Goal: Task Accomplishment & Management: Use online tool/utility

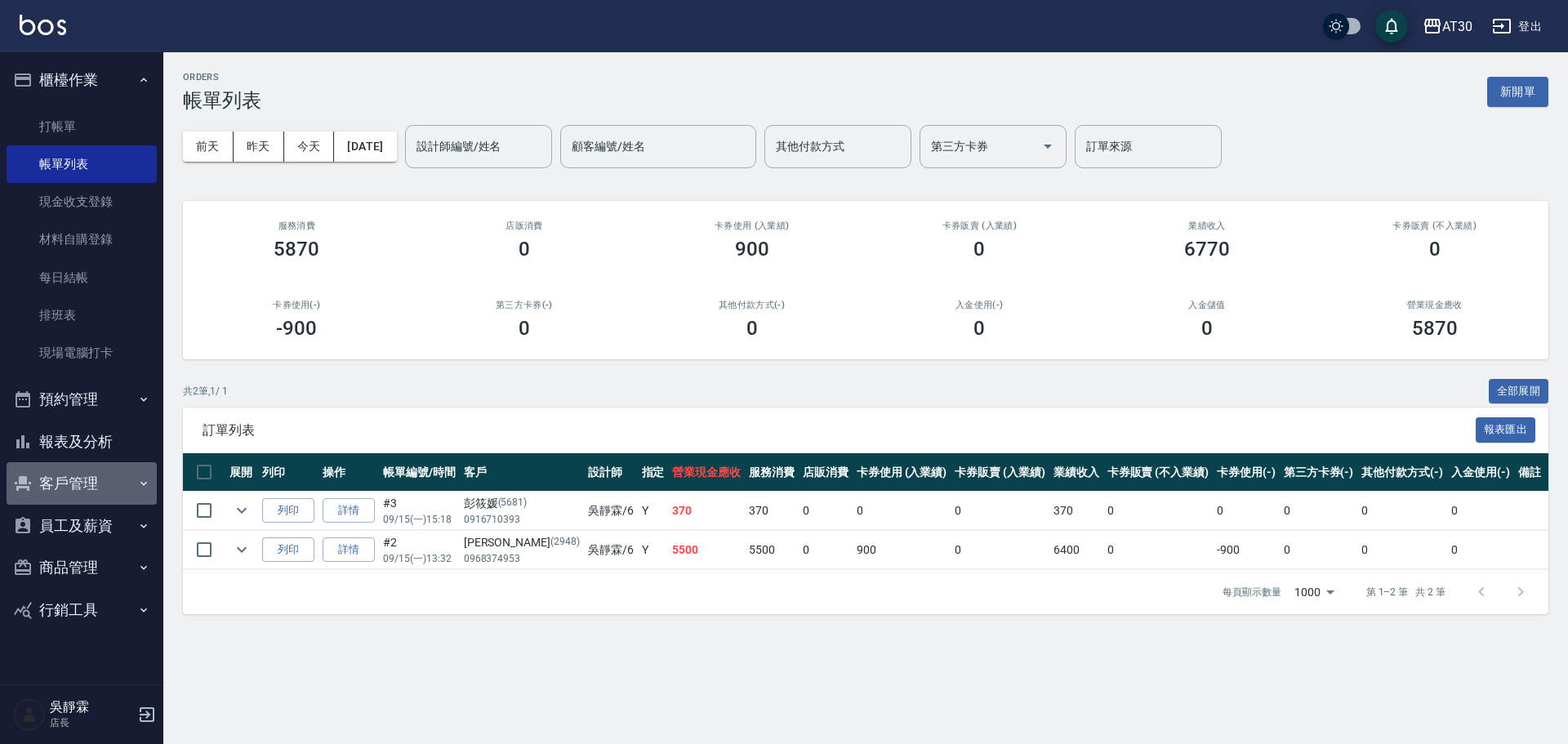
click at [66, 475] on button "客戶管理" at bounding box center [81, 483] width 150 height 42
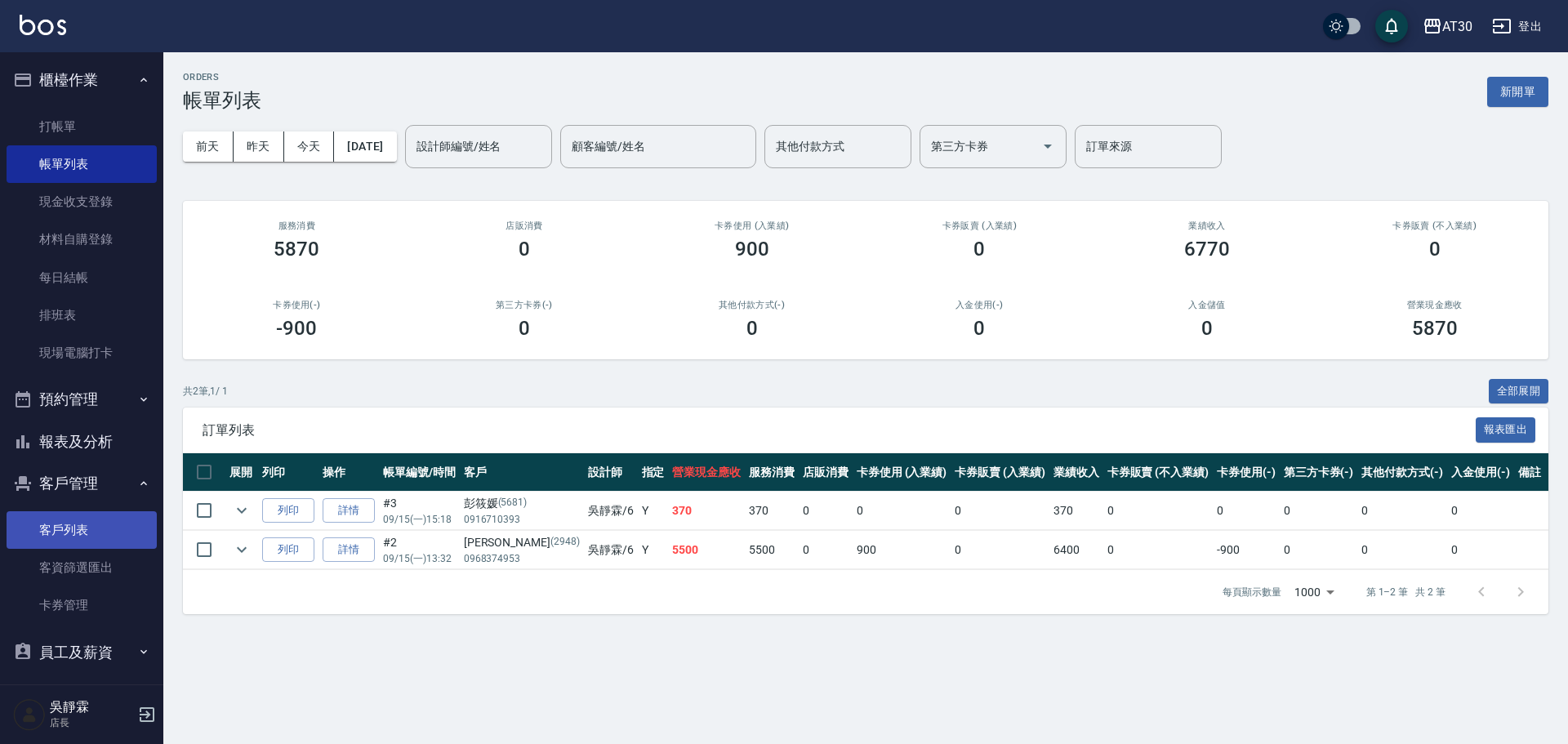
click at [96, 532] on link "客戶列表" at bounding box center [81, 530] width 150 height 38
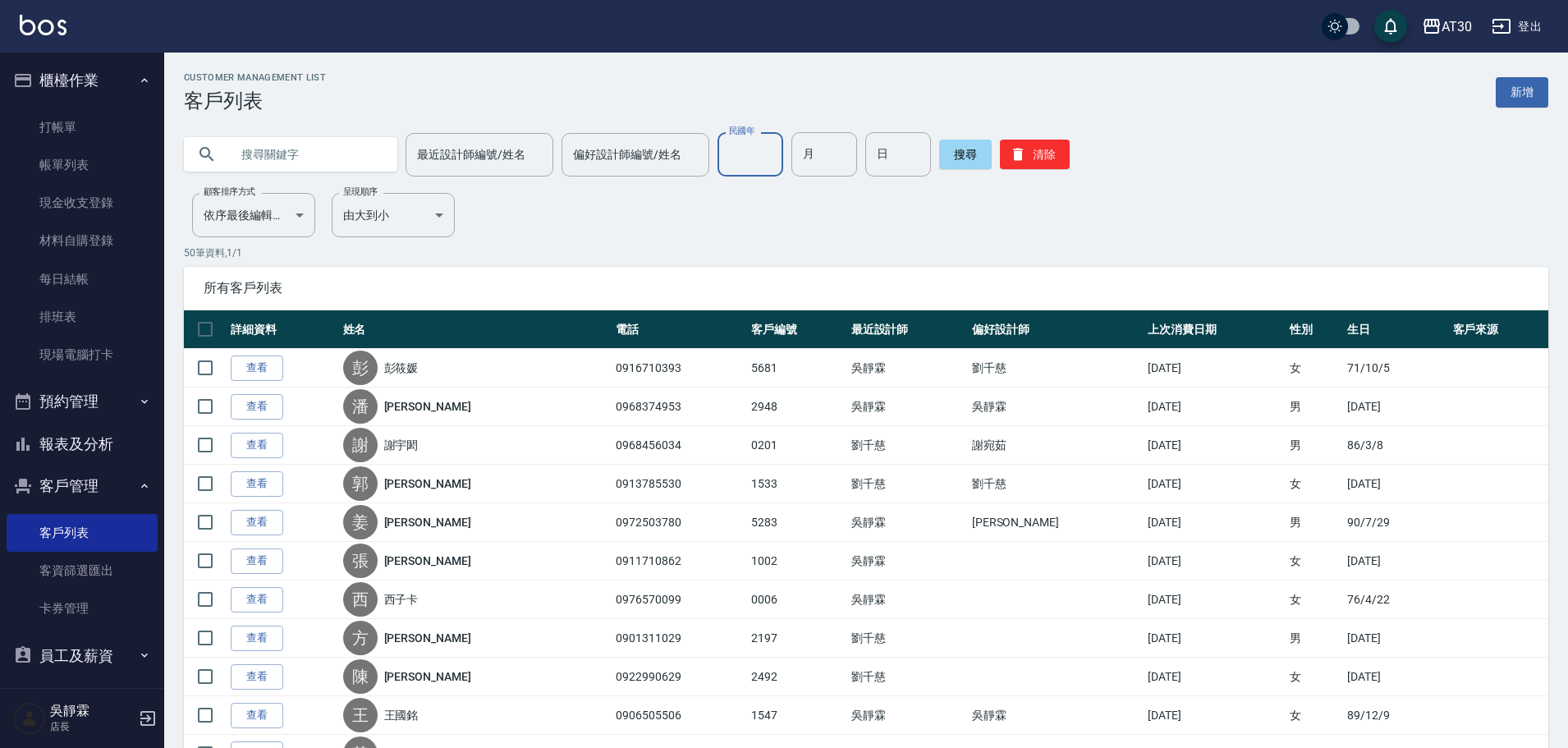
click at [744, 158] on input "民國年" at bounding box center [750, 154] width 65 height 45
click at [739, 151] on input "91" at bounding box center [750, 154] width 65 height 45
type input "83"
type input "12"
type input "30"
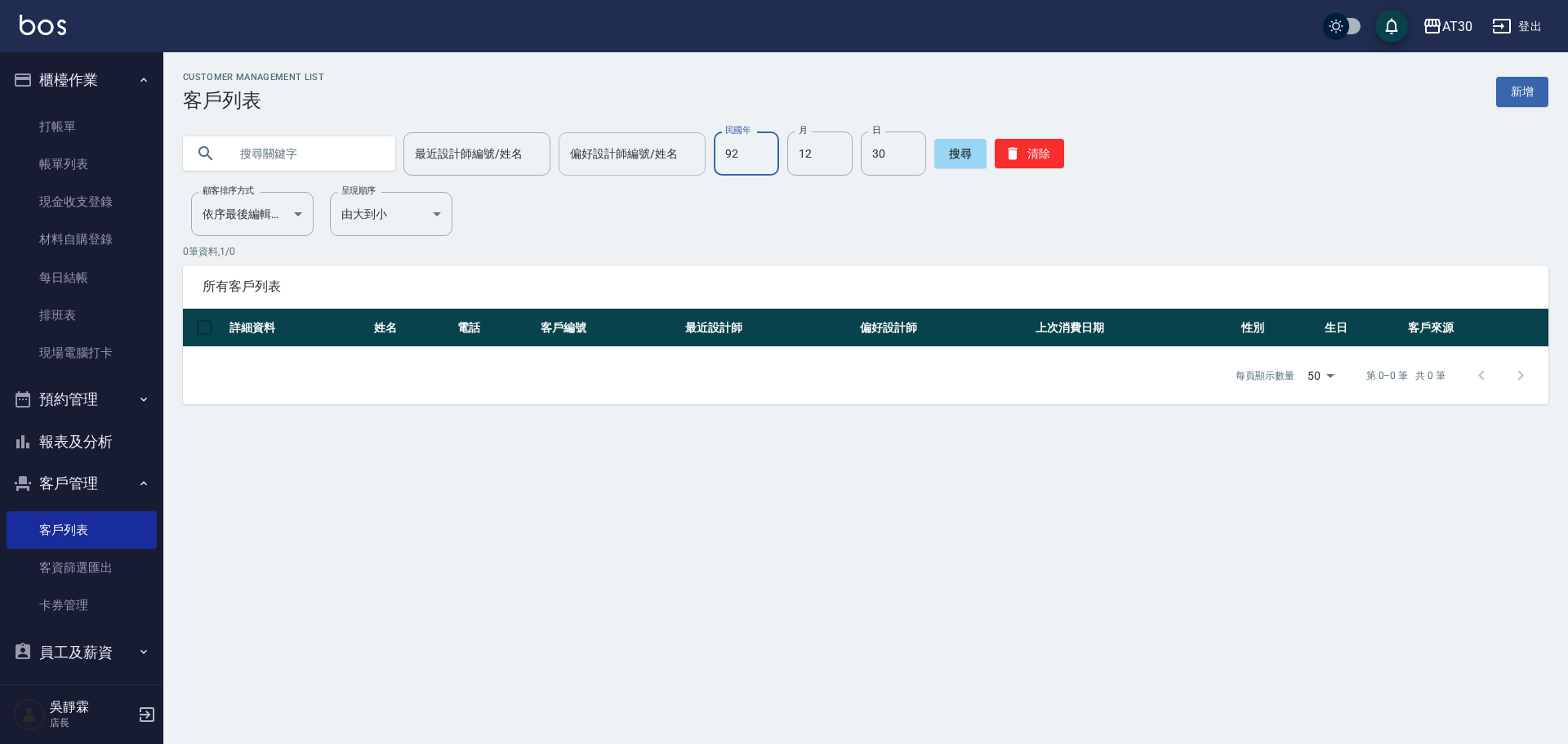
type input "92"
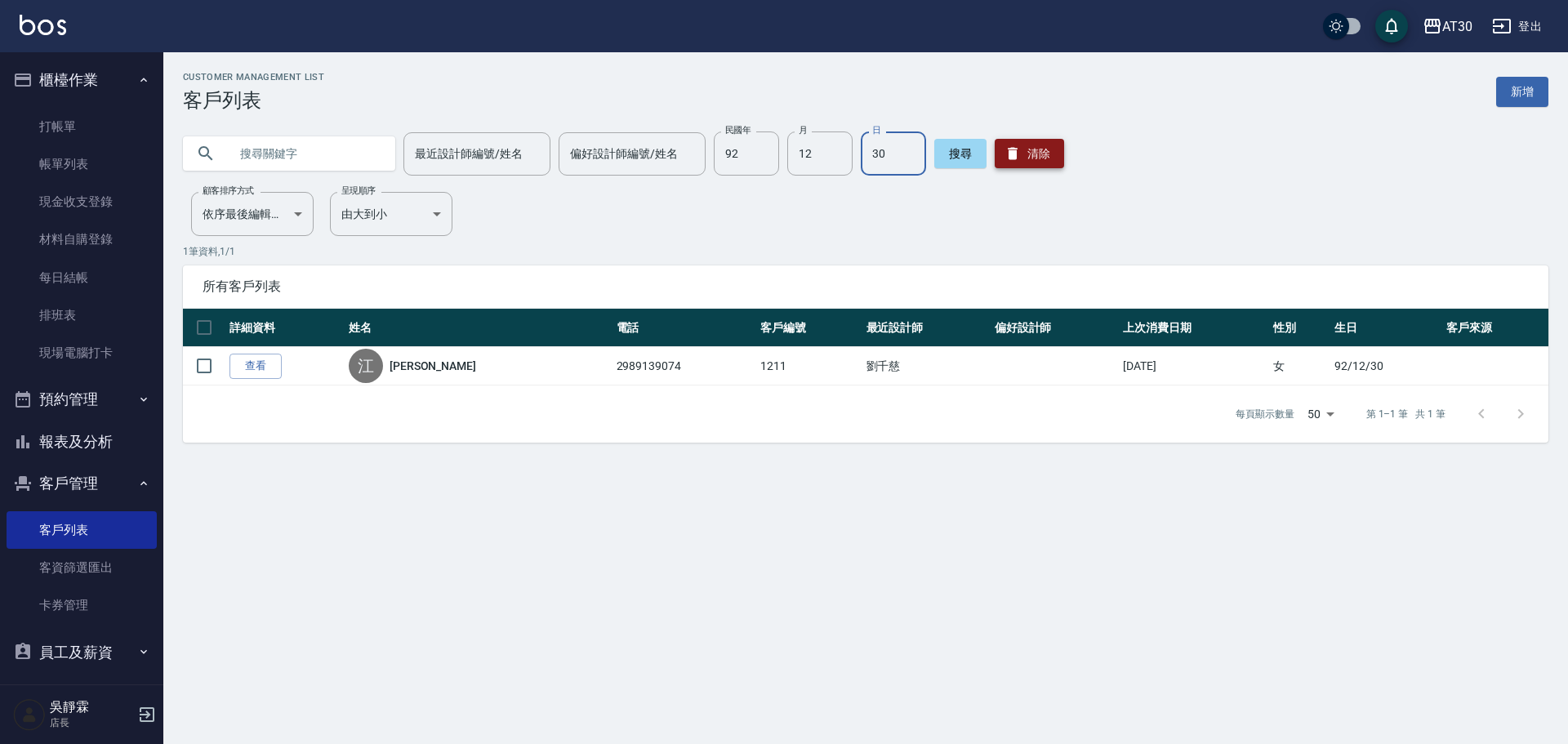
click at [1034, 151] on button "清除" at bounding box center [1029, 153] width 70 height 29
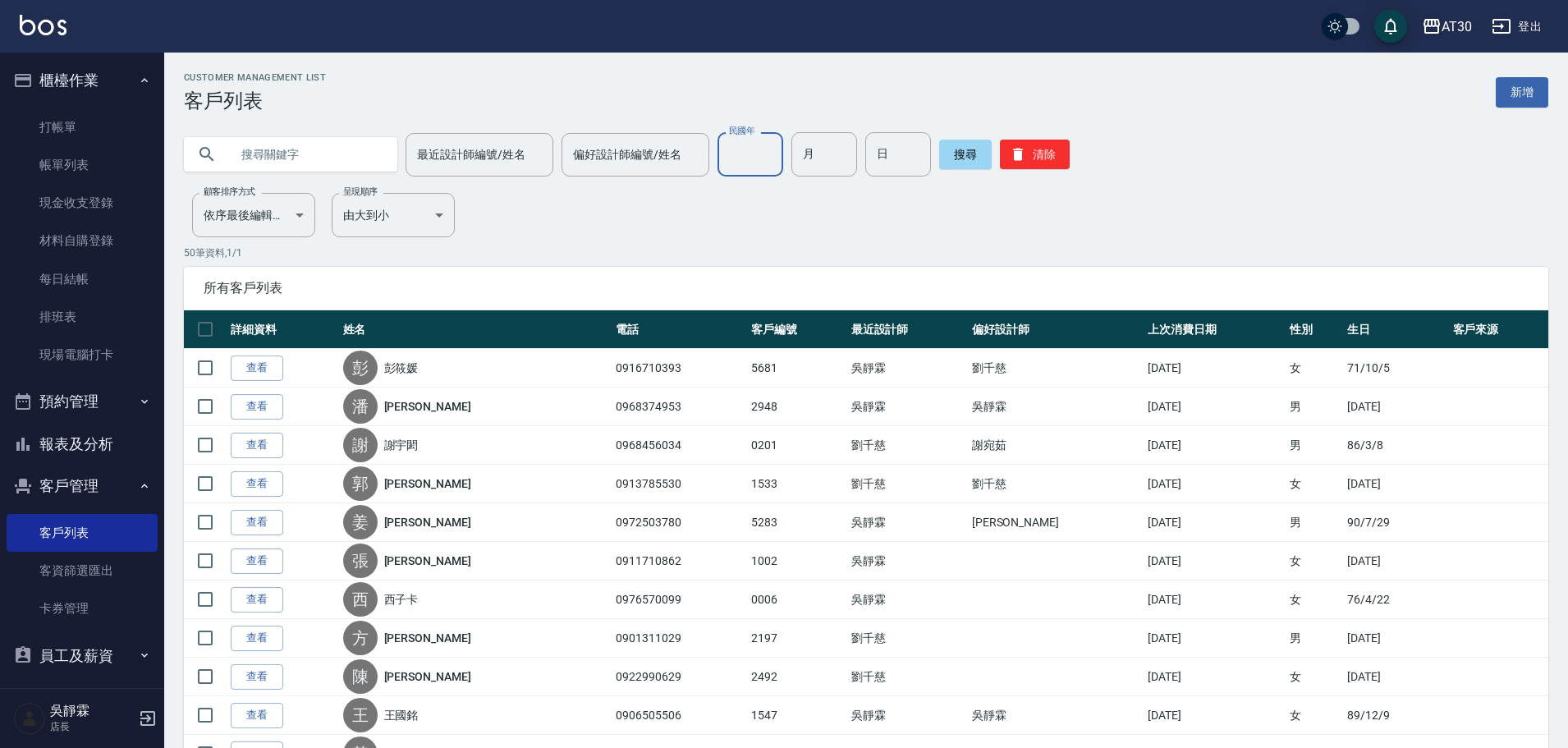
click at [751, 163] on input "民國年" at bounding box center [750, 154] width 65 height 45
type input "92"
type input "05"
type input "23"
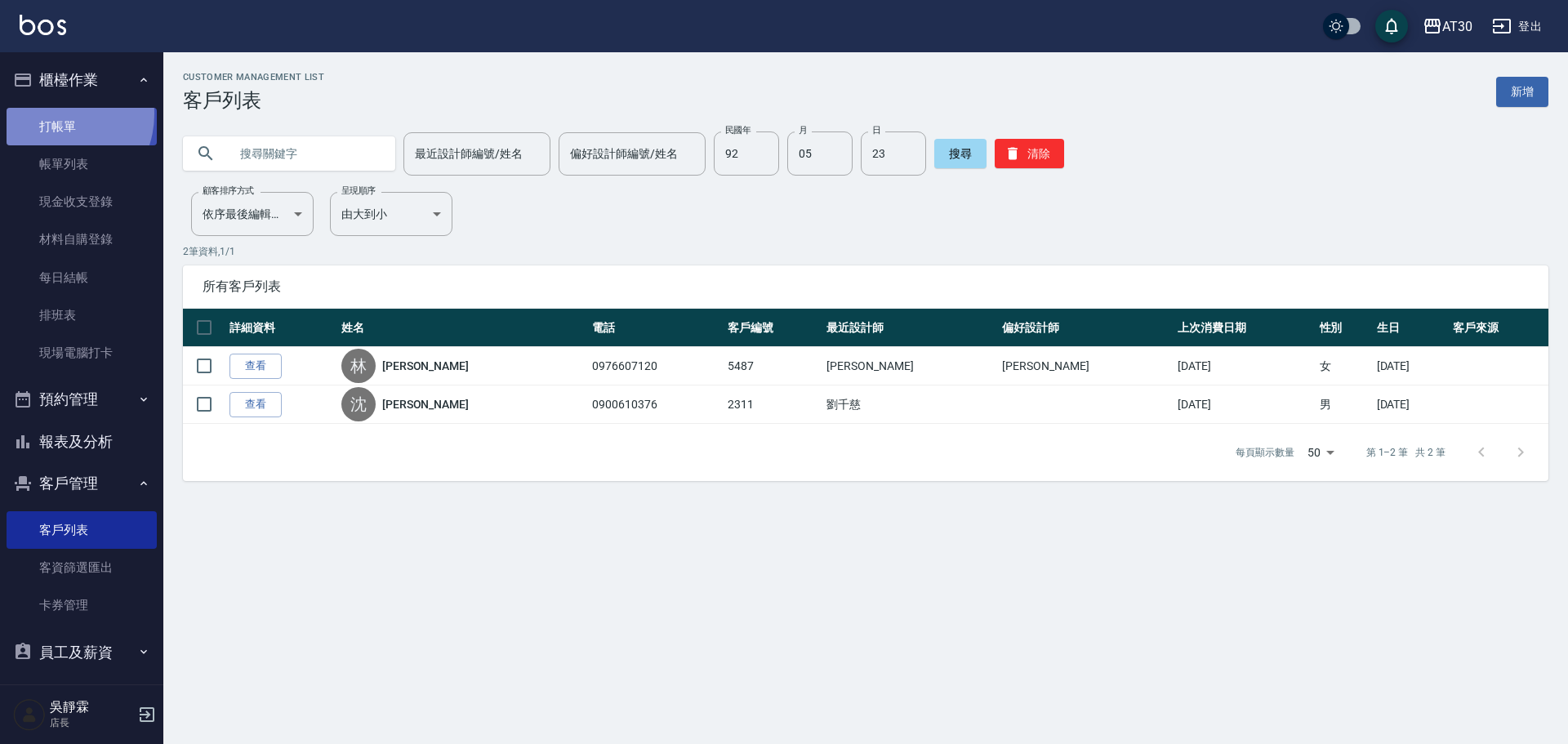
click at [55, 113] on link "打帳單" at bounding box center [81, 127] width 150 height 38
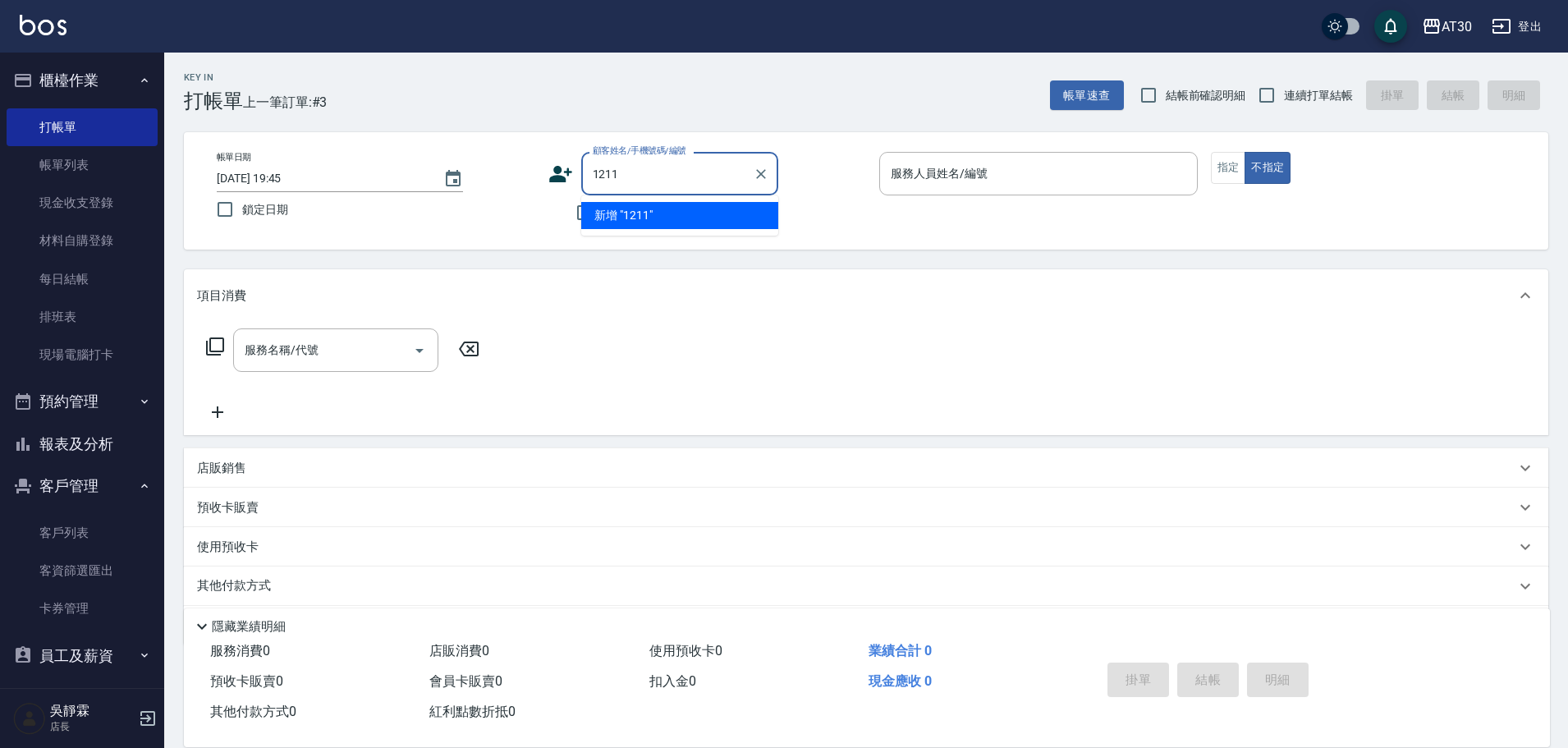
type input "1211"
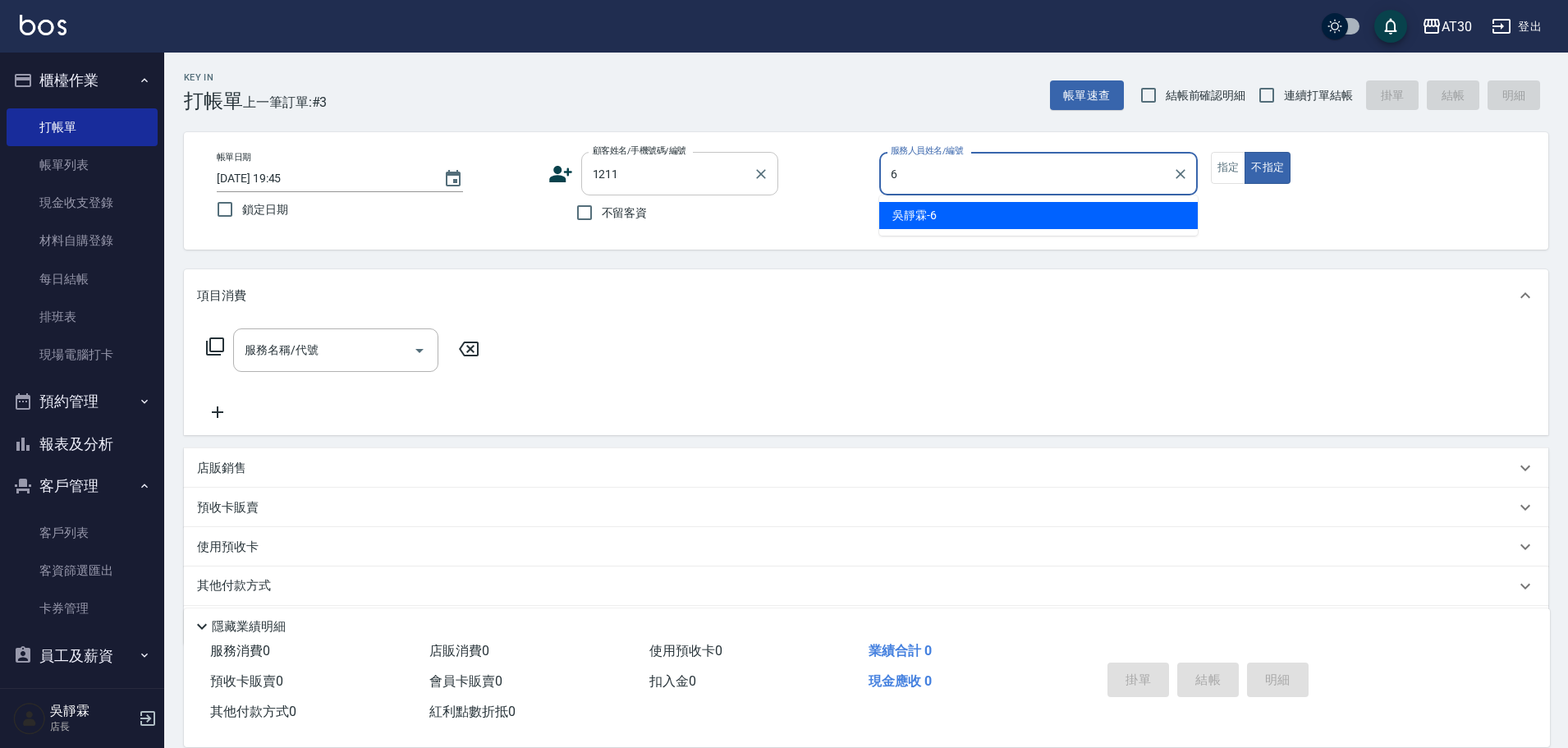
type input "吳靜霖-6"
type button "false"
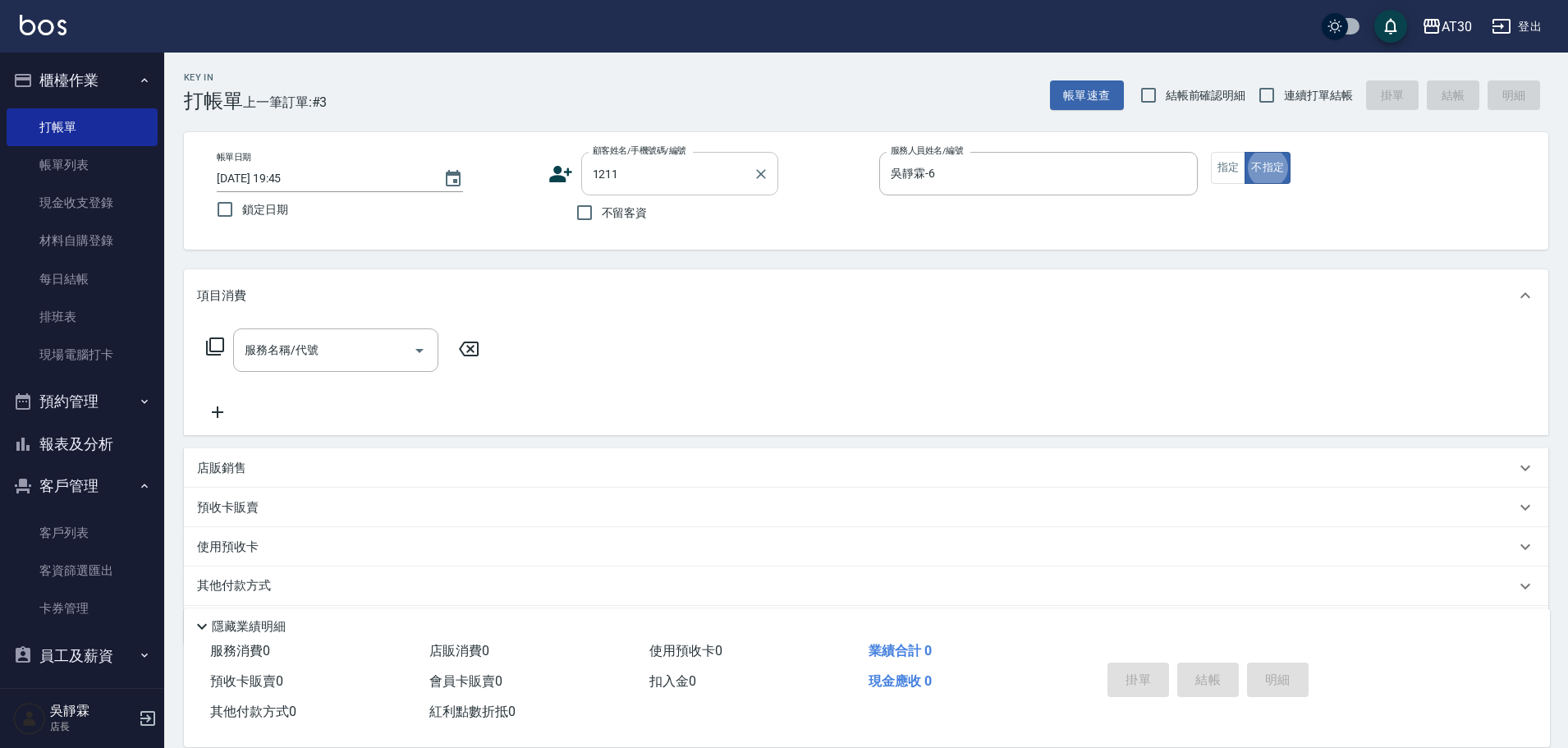
type input "[PERSON_NAME]/2989139074/1211"
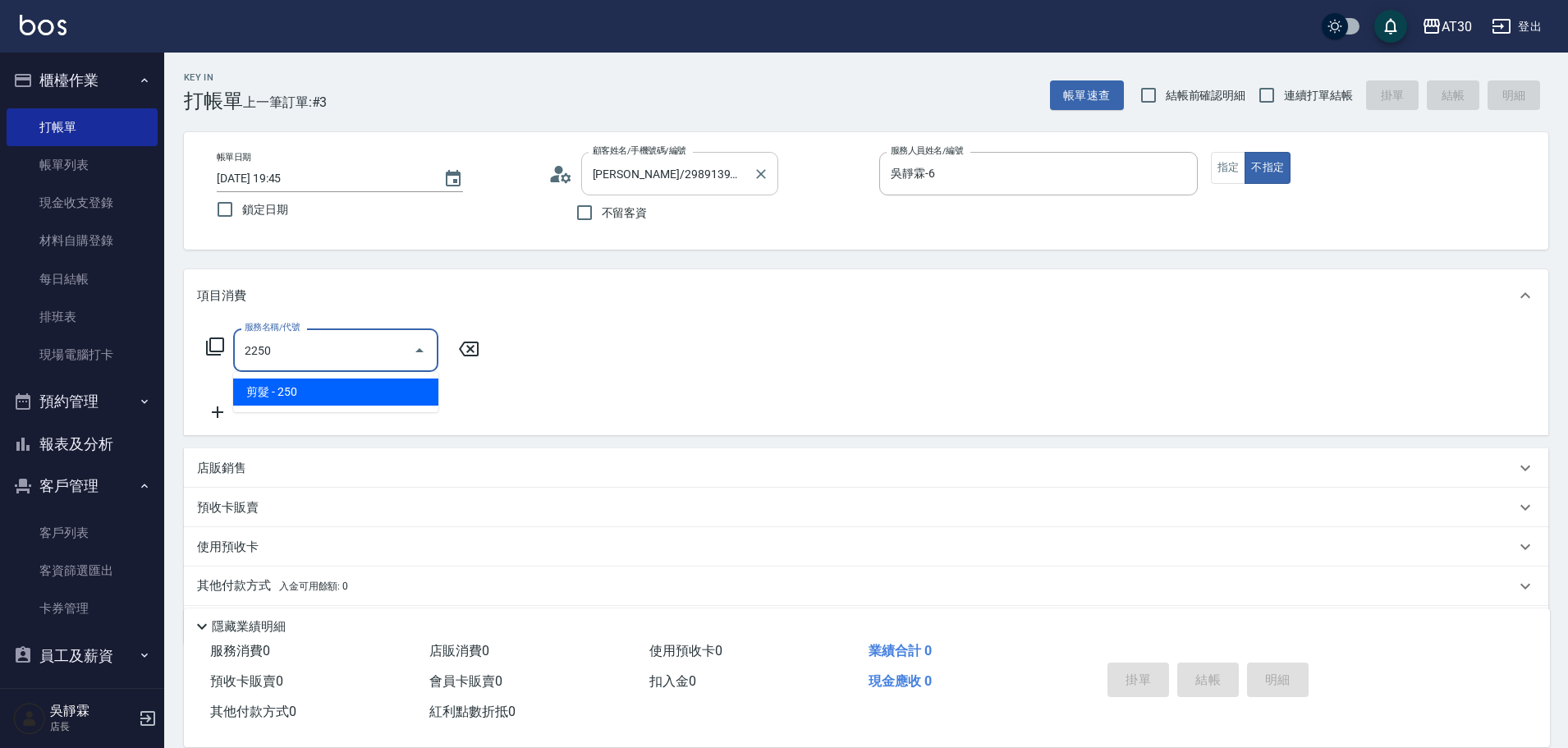
type input "剪髮(2250)"
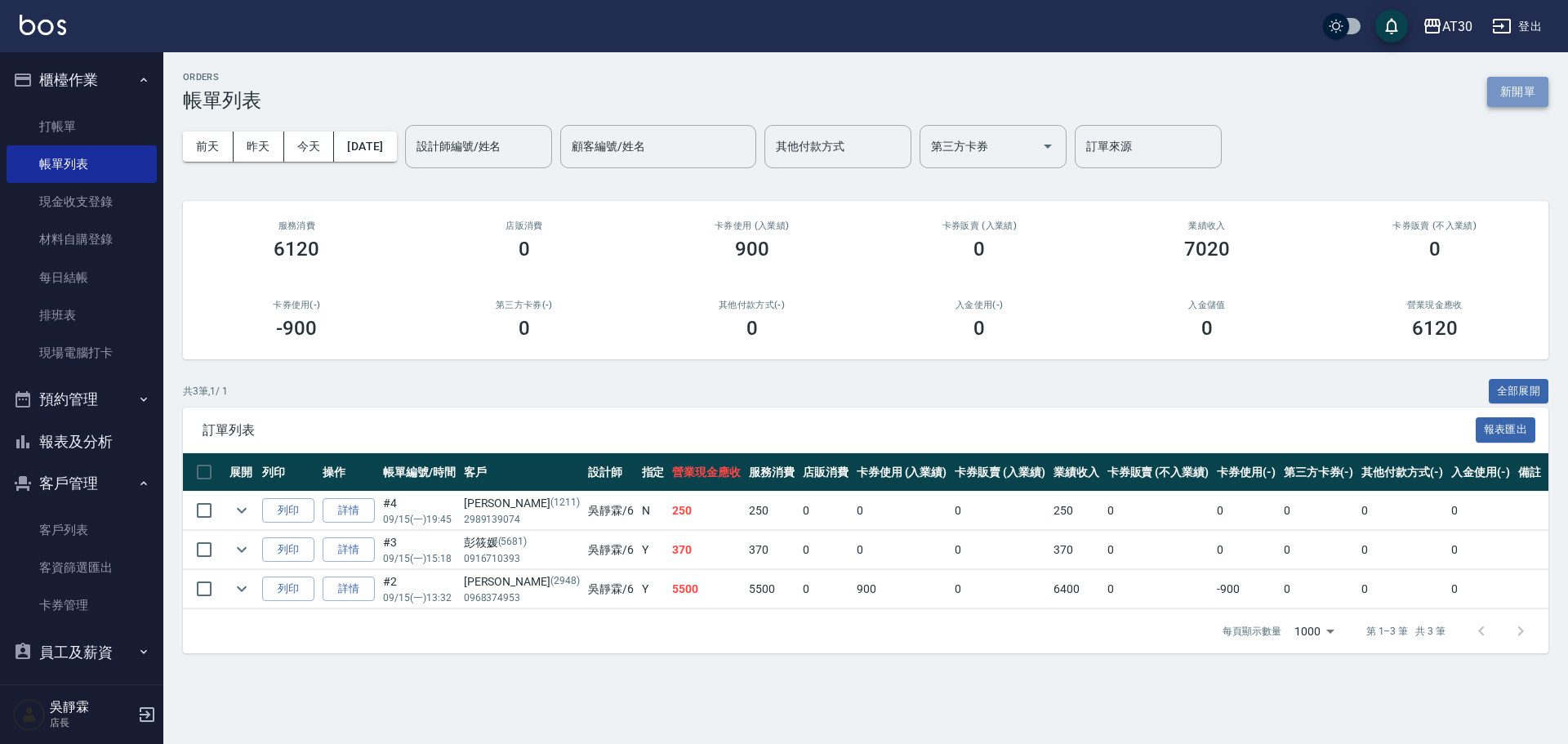
click at [1523, 90] on button "新開單" at bounding box center [1517, 92] width 61 height 30
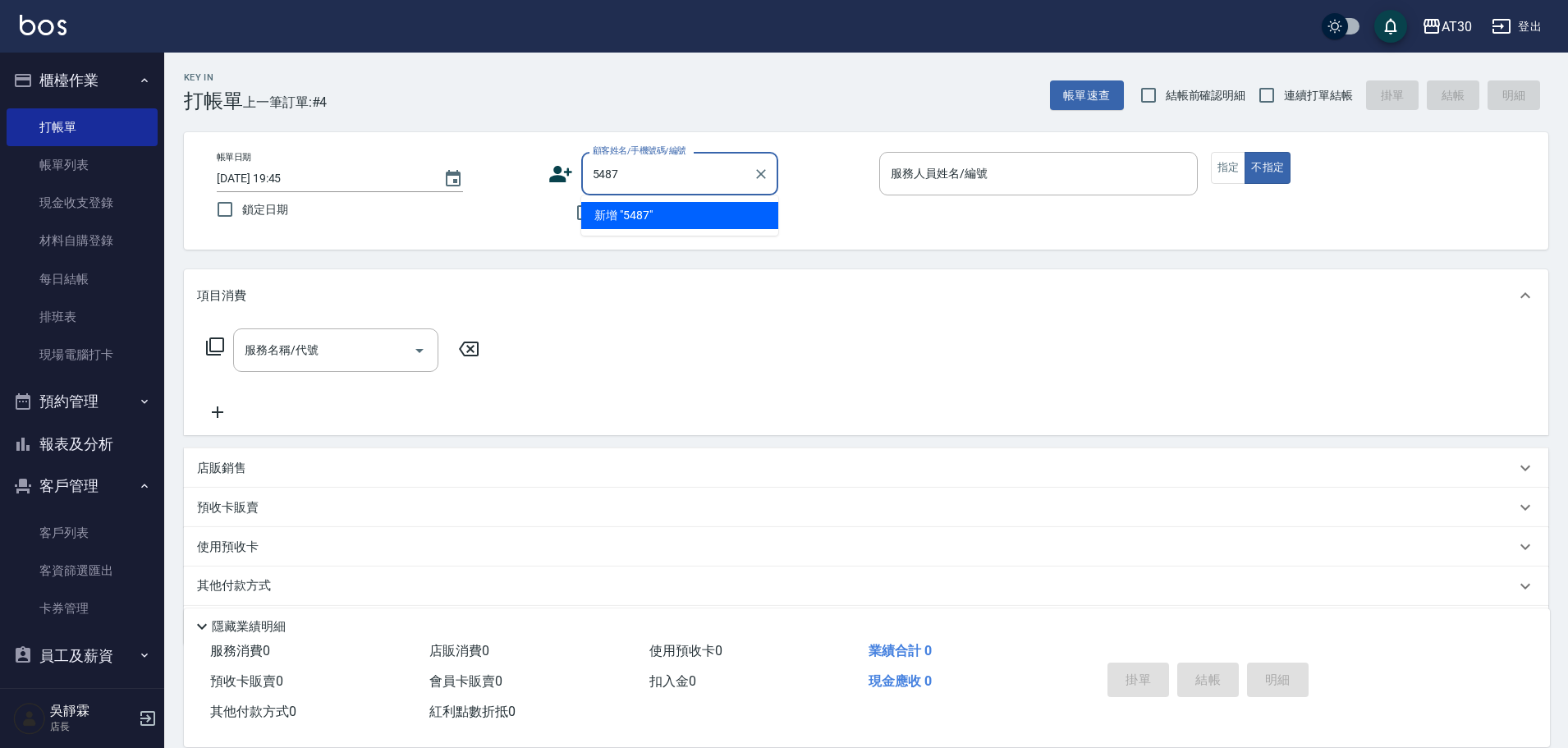
type input "5487"
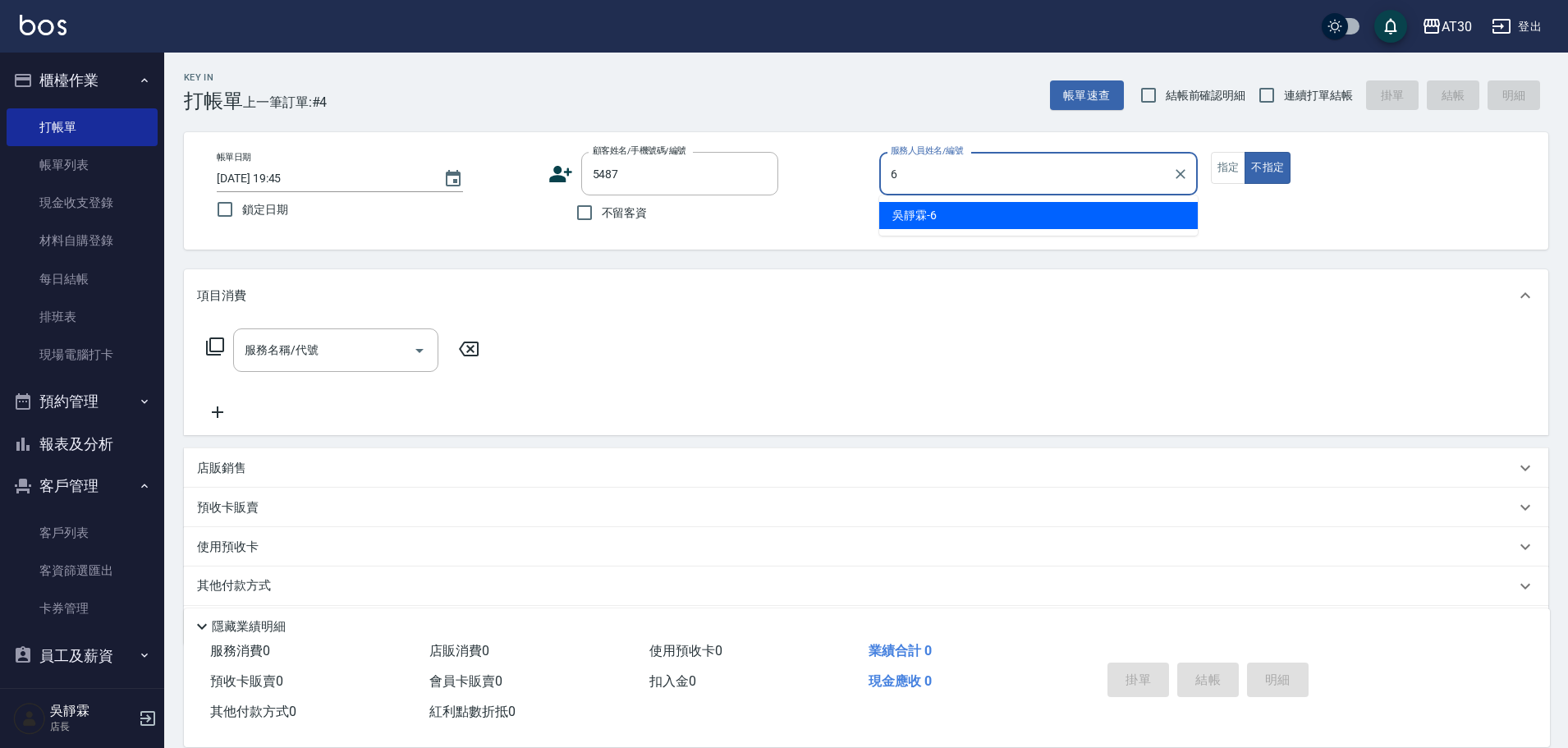
type input "吳靜霖-6"
type button "false"
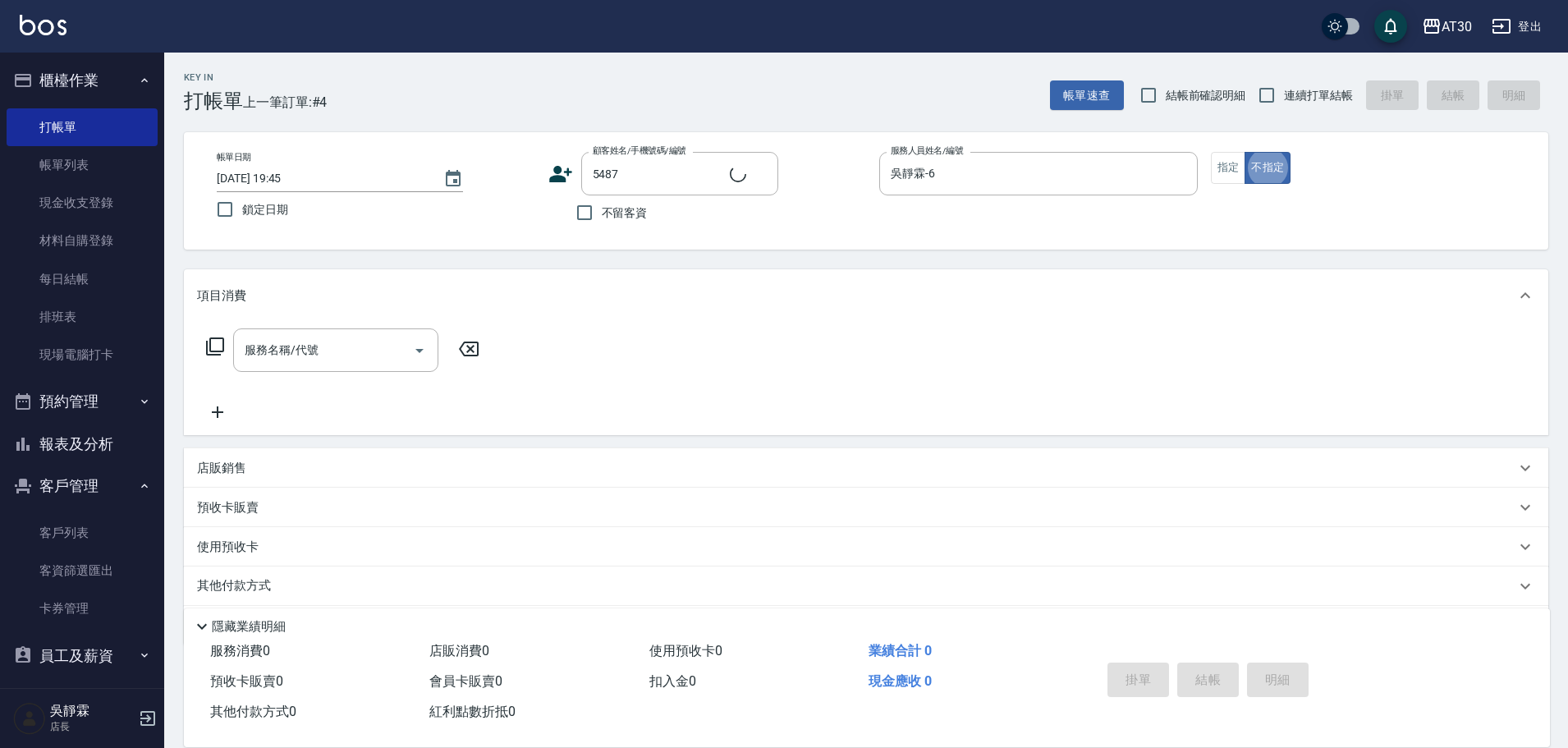
type input "[PERSON_NAME]/0976607120/5487"
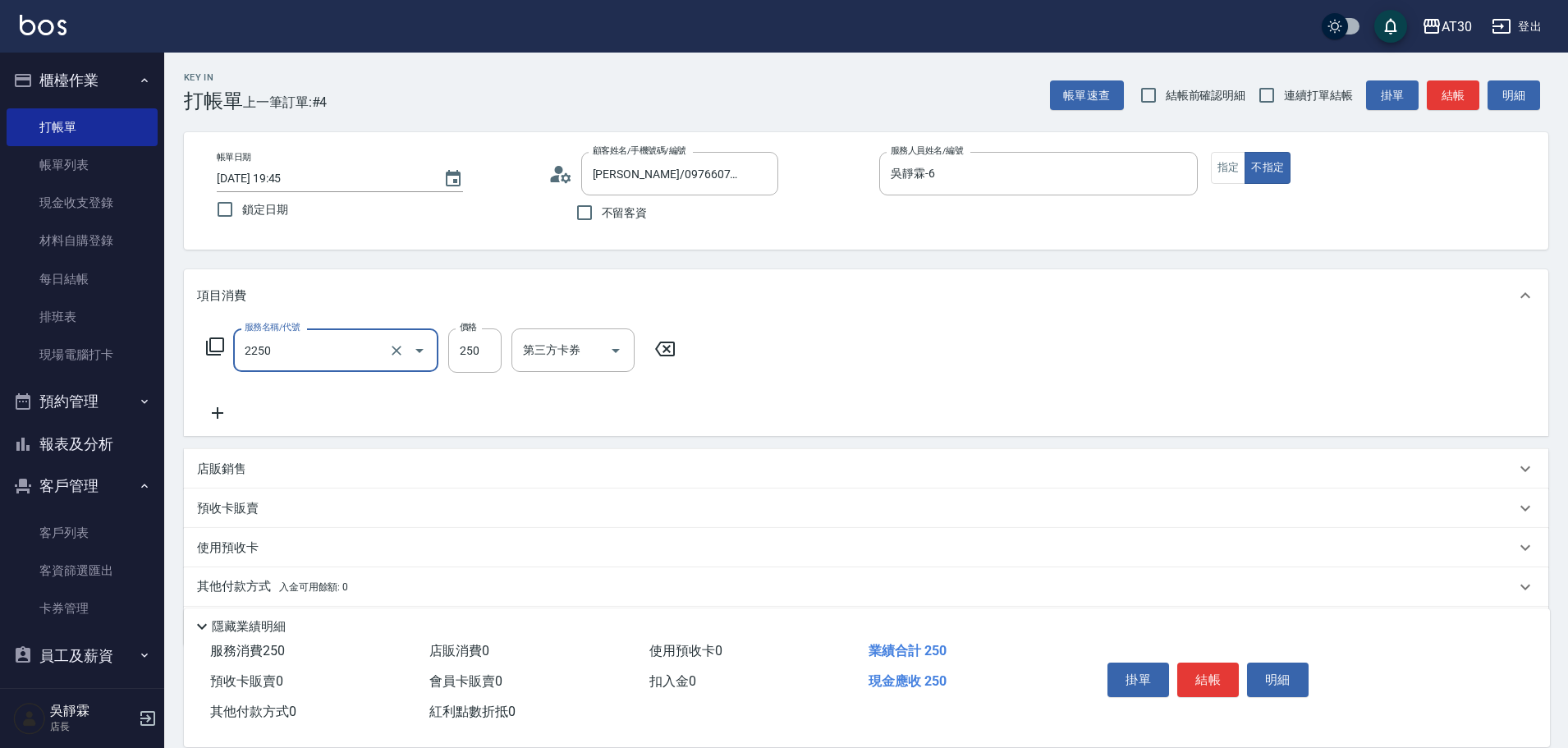
type input "剪髮(2250)"
